Goal: Task Accomplishment & Management: Use online tool/utility

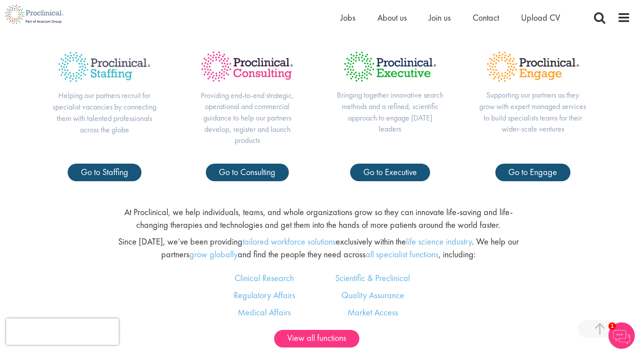
scroll to position [394, 0]
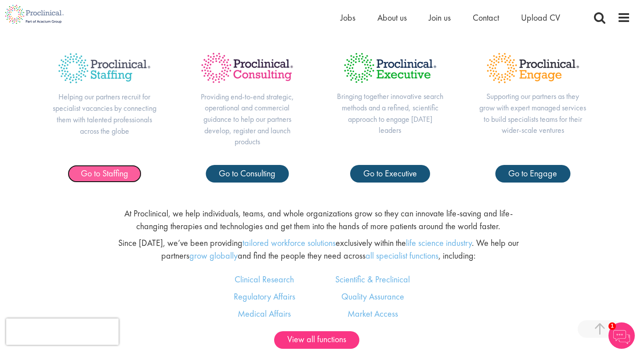
click at [119, 168] on span "Go to Staffing" at bounding box center [104, 172] width 47 height 11
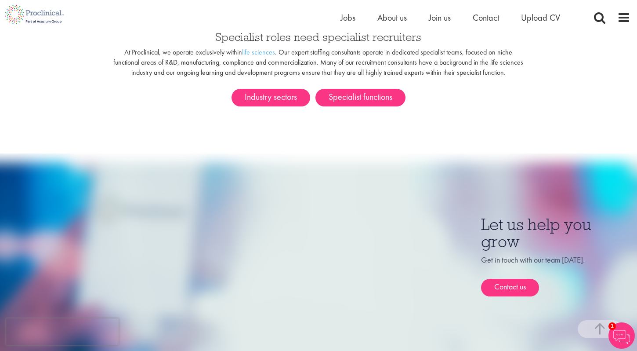
scroll to position [239, 0]
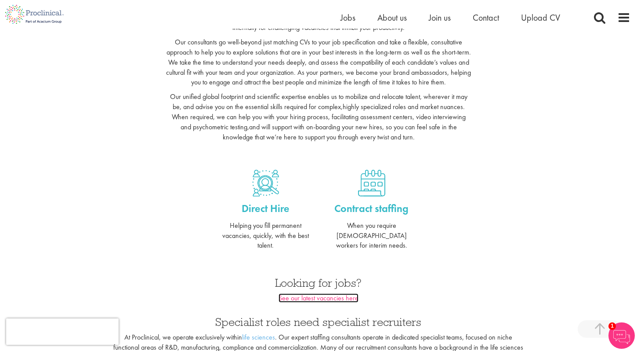
click at [313, 293] on link "See our latest vacancies here" at bounding box center [319, 297] width 80 height 9
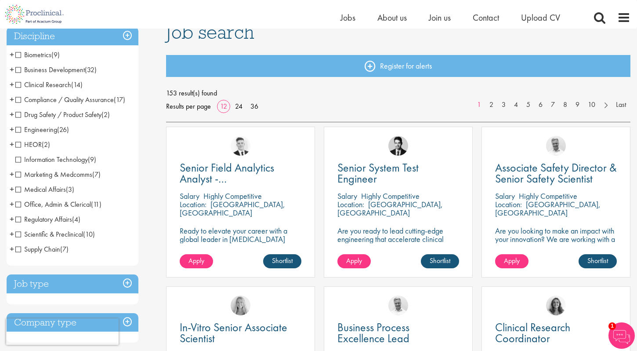
scroll to position [64, 0]
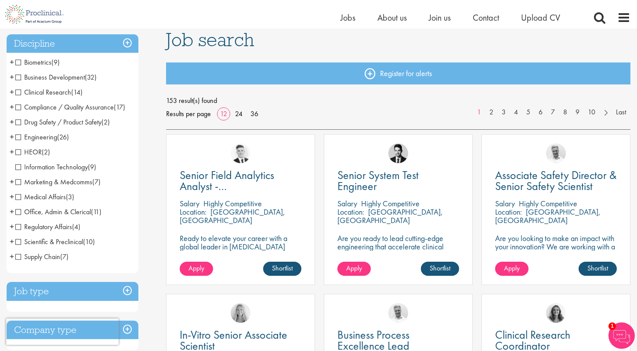
click at [17, 93] on span "Clinical Research" at bounding box center [43, 91] width 56 height 9
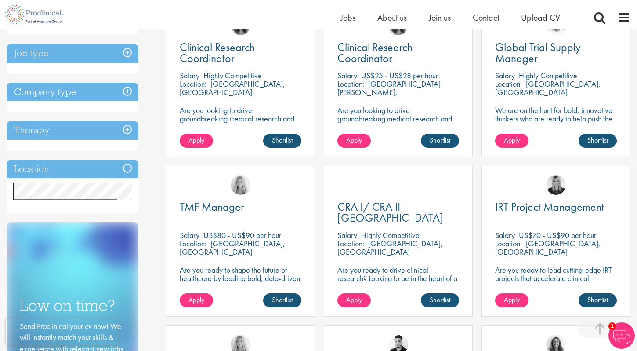
scroll to position [204, 0]
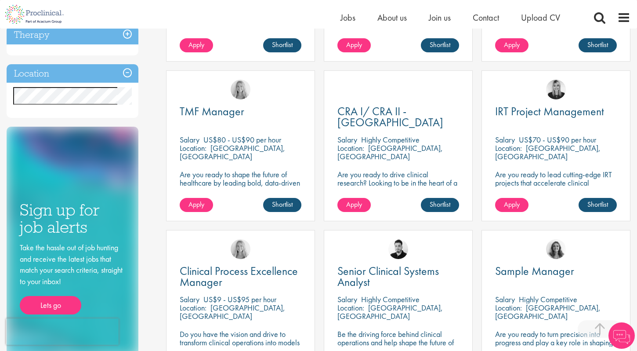
scroll to position [283, 0]
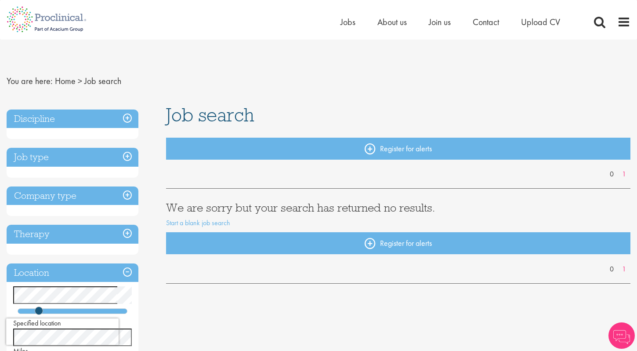
click at [132, 118] on h3 "Discipline" at bounding box center [73, 118] width 132 height 19
click at [126, 120] on h3 "Discipline" at bounding box center [73, 118] width 132 height 19
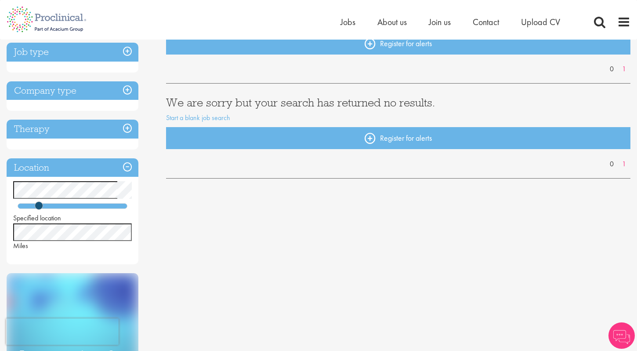
scroll to position [109, 0]
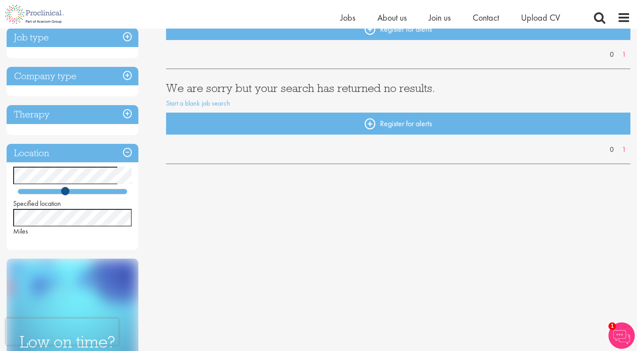
click at [65, 190] on div at bounding box center [73, 191] width 110 height 6
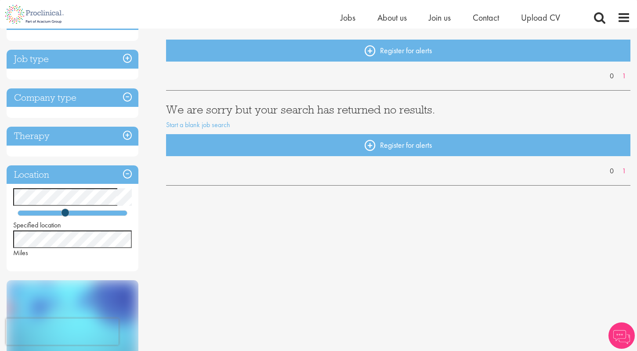
scroll to position [94, 0]
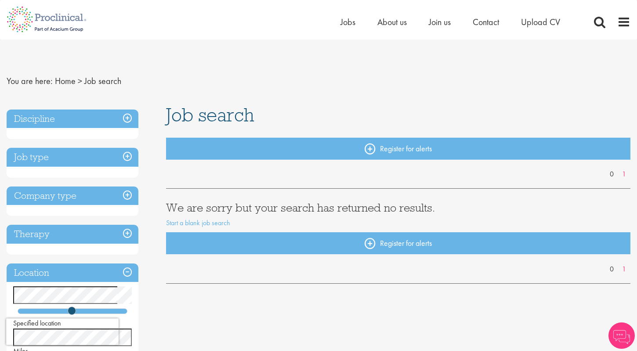
click at [127, 120] on h3 "Discipline" at bounding box center [73, 118] width 132 height 19
click at [77, 120] on h3 "Discipline" at bounding box center [73, 118] width 132 height 19
